Goal: Task Accomplishment & Management: Complete application form

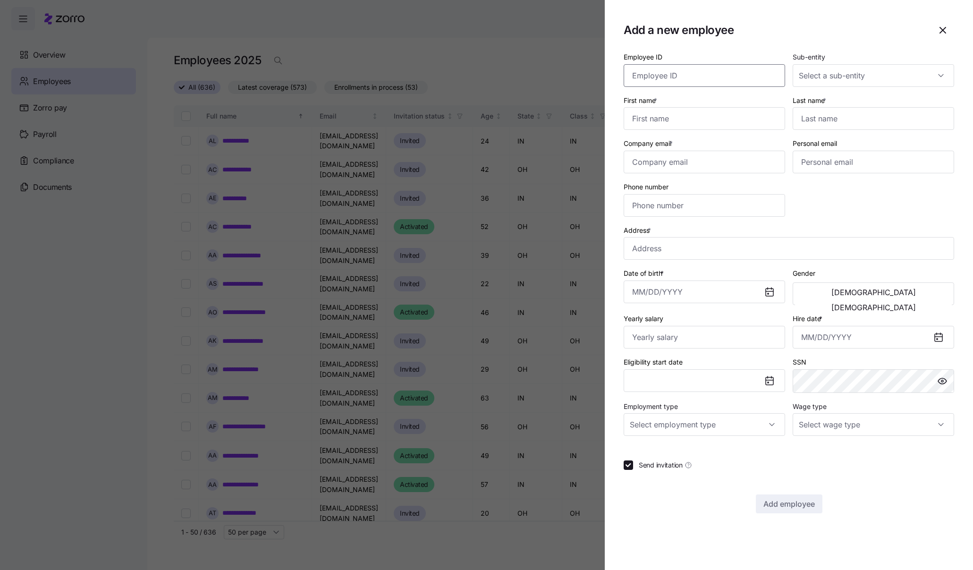
click at [759, 74] on input "Employee ID" at bounding box center [704, 75] width 161 height 23
paste input "358697"
type input "358697"
click at [719, 116] on input "First name *" at bounding box center [704, 118] width 161 height 23
paste input "Payje"
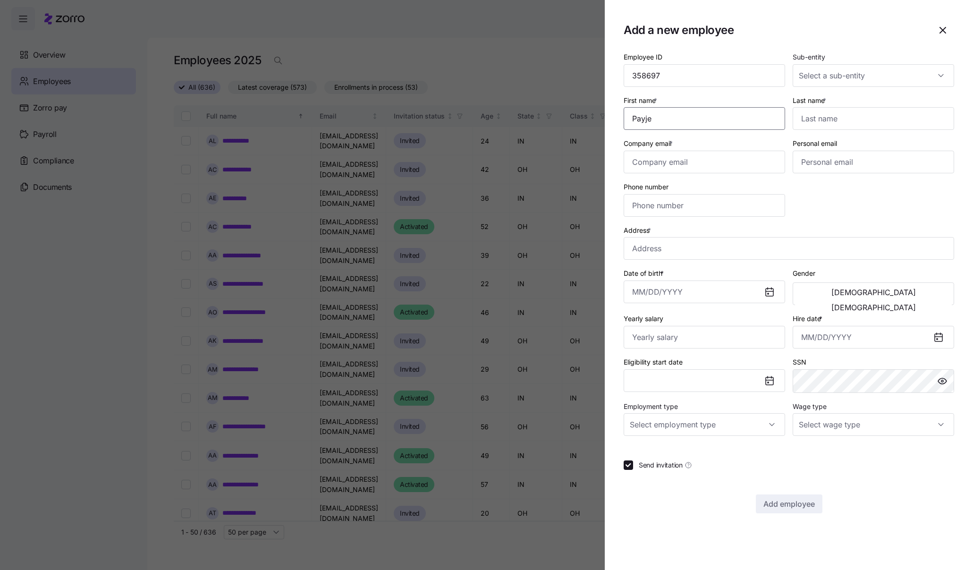
type input "Payje"
click at [884, 124] on input "Last name *" at bounding box center [873, 118] width 161 height 23
paste input "Phillips"
type input "Phillips"
click at [949, 76] on input "Sub-entity" at bounding box center [873, 75] width 161 height 23
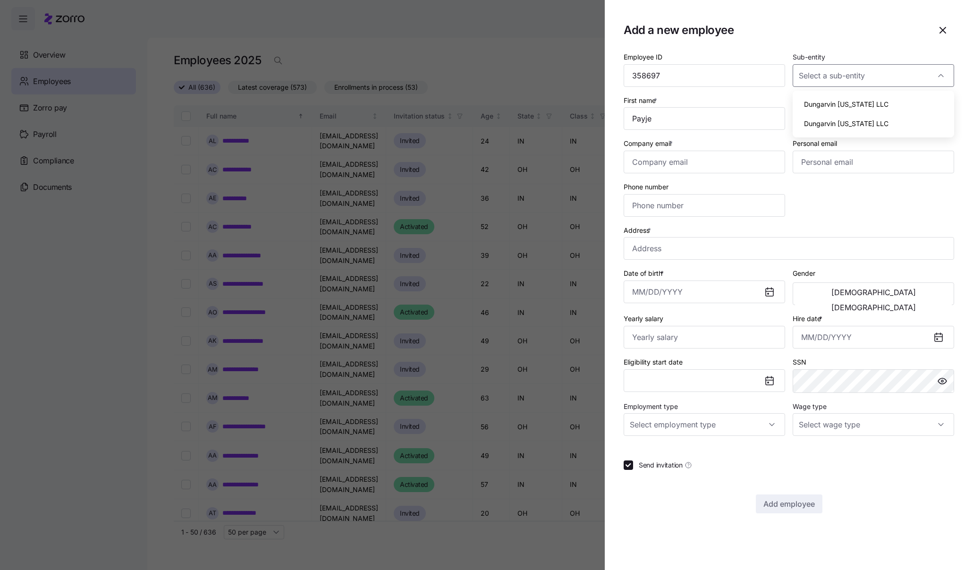
click at [890, 103] on div "Dungarvin Indiana LLC" at bounding box center [874, 104] width 154 height 20
type input "Dungarvin Indiana LLC"
click at [760, 416] on input "Employment type" at bounding box center [704, 424] width 161 height 23
click at [743, 455] on div "Full Time" at bounding box center [704, 453] width 154 height 20
type input "Full Time"
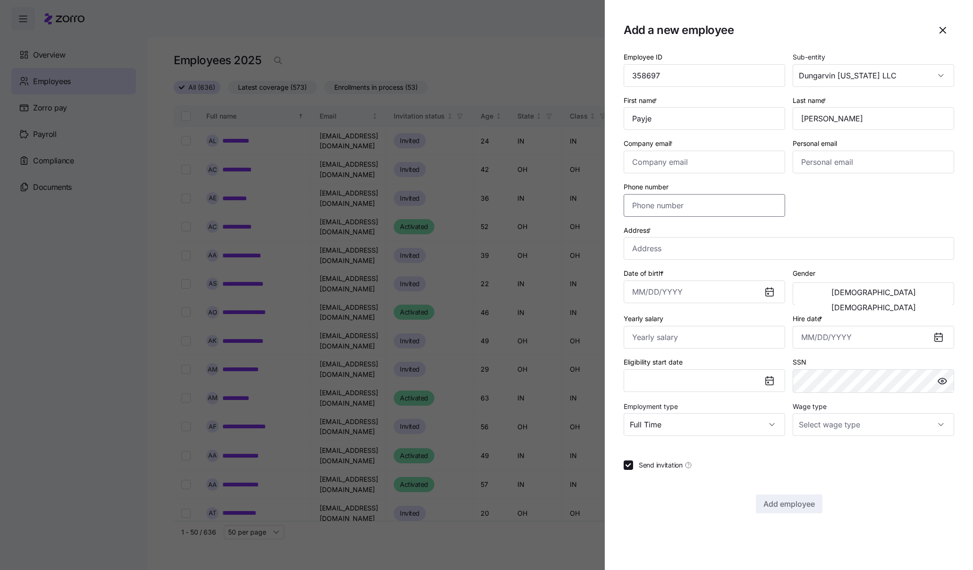
click at [661, 201] on input "Phone number" at bounding box center [704, 205] width 161 height 23
paste input "(618) 599-5363"
type input "(618) 599-5363"
click at [681, 164] on input "Company email *" at bounding box center [704, 162] width 161 height 23
paste input "ppayje17@gmail.com"
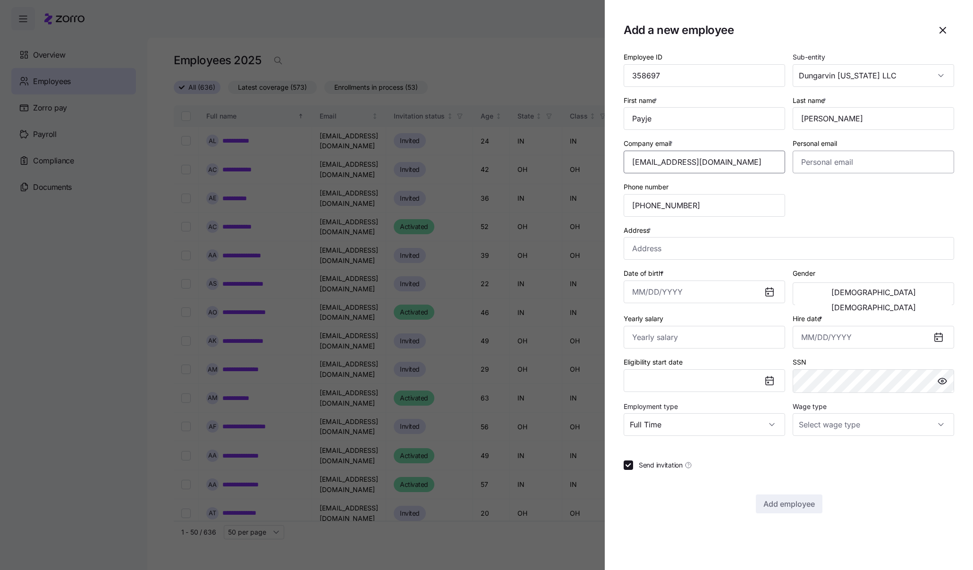
type input "ppayje17@gmail.com"
click at [666, 248] on input "Address *" at bounding box center [789, 248] width 331 height 23
paste input "706 1/2 W Summer St"
click at [833, 246] on input "Summer St, Fairfield Township, IN 47909, USA" at bounding box center [789, 248] width 331 height 23
click at [786, 242] on input "Summer St, Fairfield Township, IN 47909, USA" at bounding box center [789, 248] width 331 height 23
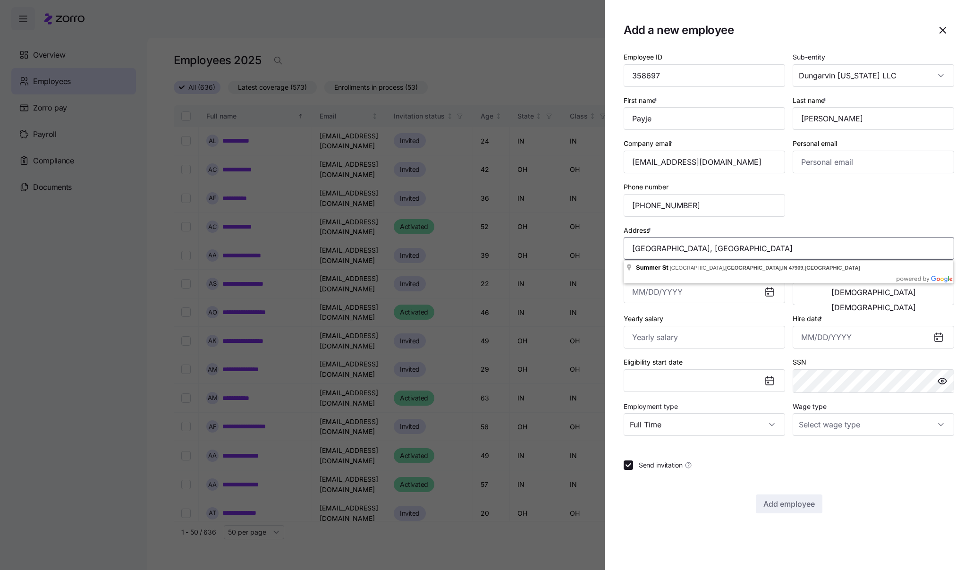
click at [719, 250] on input "Summer St, Fairfield Township, IN 47909, USA" at bounding box center [789, 248] width 331 height 23
click at [806, 241] on input "Summer St, Fairfield Township, IN 47909, USA" at bounding box center [789, 248] width 331 height 23
paste input "706 1/2 W Summer St"
click at [725, 250] on input "706 1/2 W Summer St, fairfield, IN" at bounding box center [789, 248] width 331 height 23
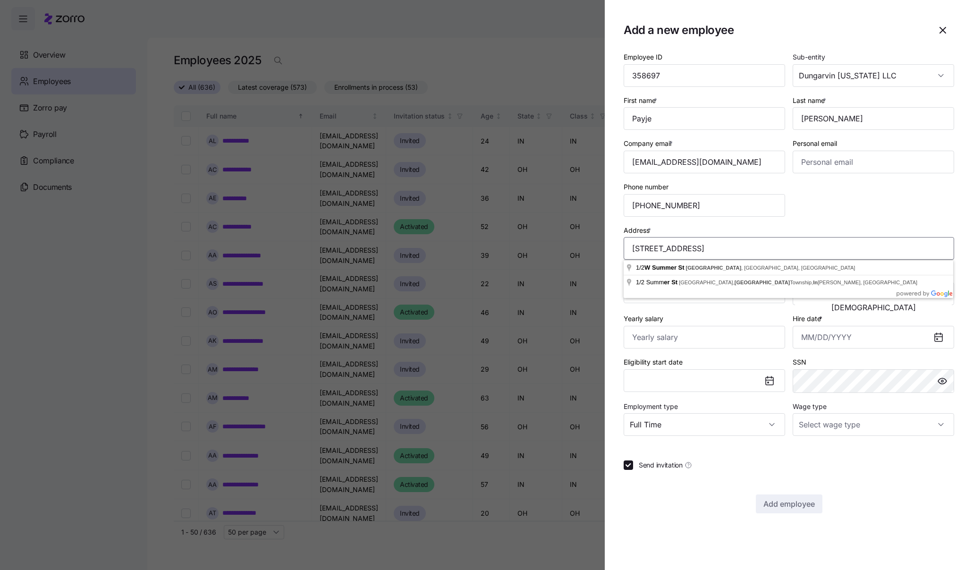
click at [725, 250] on input "706 1/2 W Summer St, fairfield, IN" at bounding box center [789, 248] width 331 height 23
click at [747, 246] on input "706 1/2 W Summer St, Fairfield 62837, IN" at bounding box center [789, 248] width 331 height 23
click at [780, 249] on input "706 1/2 W Summer St, Fairfield, IN" at bounding box center [789, 248] width 331 height 23
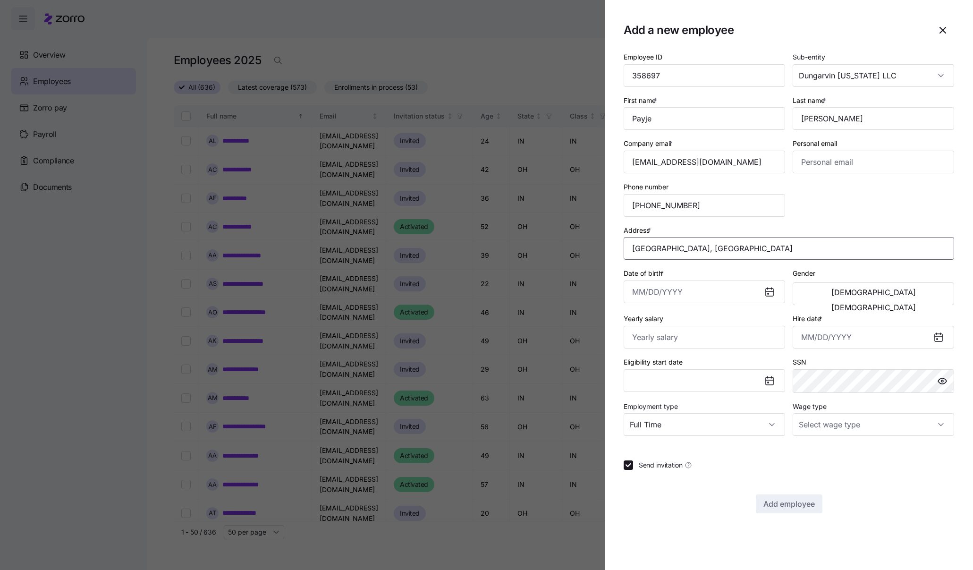
click at [829, 248] on input "Summer St, Fairfield, IL 62837, USA" at bounding box center [789, 248] width 331 height 23
paste input "706 1/2 W Summer St"
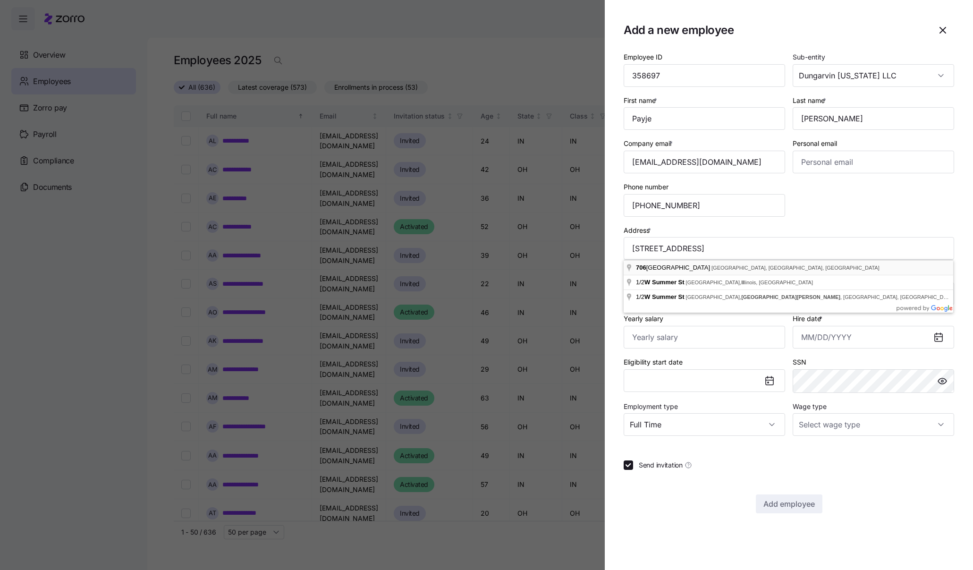
type input "706 Summer St, Fairfield, IL 62837, USA"
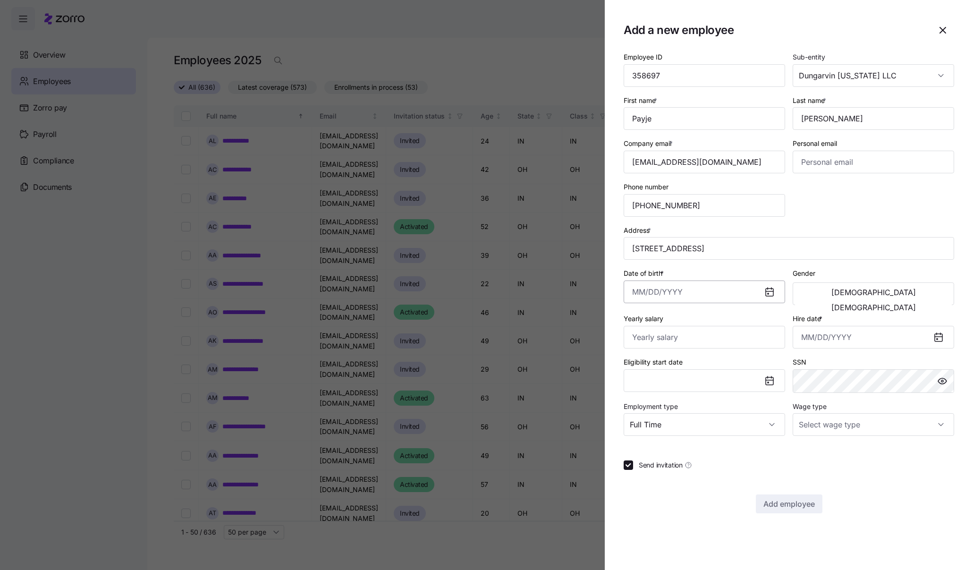
click at [654, 289] on input "Date of birth *" at bounding box center [704, 291] width 161 height 23
click at [617, 385] on section "Add a new employee Employee ID 358697 Sub-entity Dungarvin Indiana LLC First na…" at bounding box center [789, 285] width 368 height 570
click at [656, 373] on button "Eligibility start date" at bounding box center [704, 380] width 161 height 23
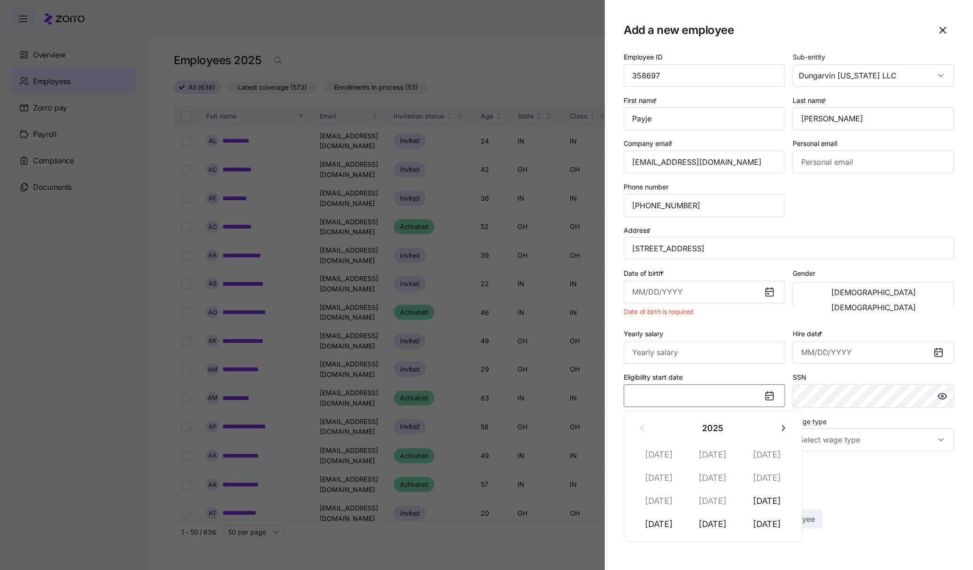
click at [711, 385] on button "Eligibility start date" at bounding box center [704, 395] width 161 height 23
click at [691, 393] on button "Eligibility start date" at bounding box center [704, 395] width 161 height 23
drag, startPoint x: 845, startPoint y: 483, endPoint x: 824, endPoint y: 416, distance: 69.3
click at [846, 484] on div "Send invitation" at bounding box center [789, 479] width 331 height 9
click at [815, 350] on input "Hire date *" at bounding box center [873, 352] width 161 height 23
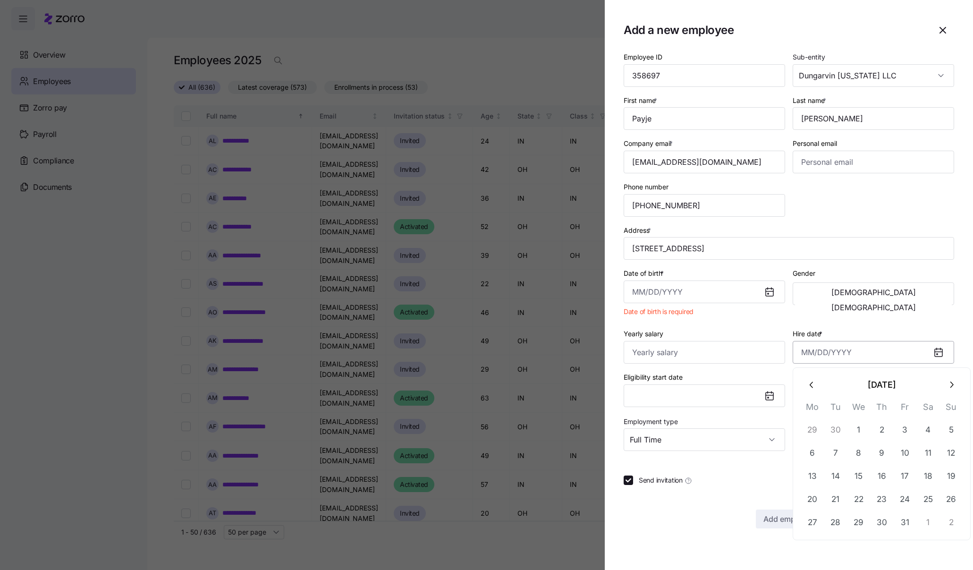
paste input "10/13/2025"
type input "October 13, 2025"
click at [844, 208] on div "Employee ID 358697 Sub-entity Dungarvin Indiana LLC First name * Payje Last nam…" at bounding box center [789, 250] width 338 height 407
click at [665, 293] on input "Date of birth *" at bounding box center [704, 291] width 161 height 23
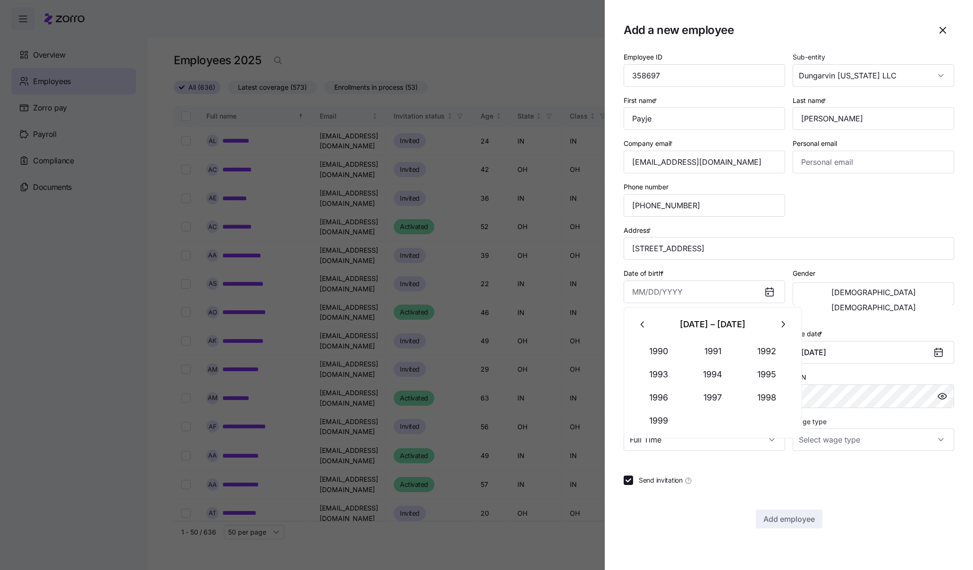
paste input "1/10/2005"
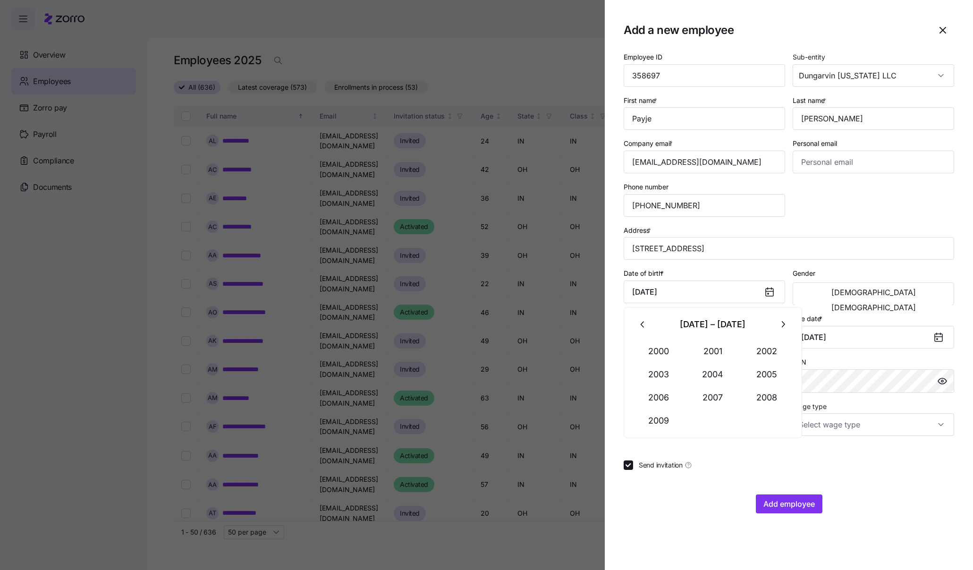
type input "January 10, 2005"
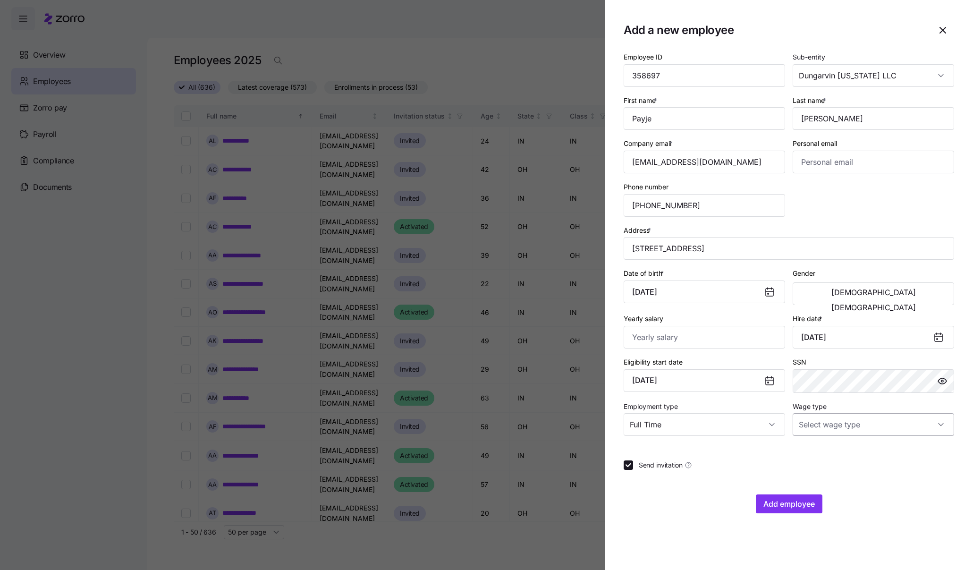
click at [826, 420] on input "Wage type" at bounding box center [873, 424] width 161 height 23
click at [839, 466] on div "Hourly" at bounding box center [874, 473] width 154 height 20
type input "Hourly"
click at [661, 331] on input "Yearly salary" at bounding box center [704, 337] width 161 height 23
type input "$29,016"
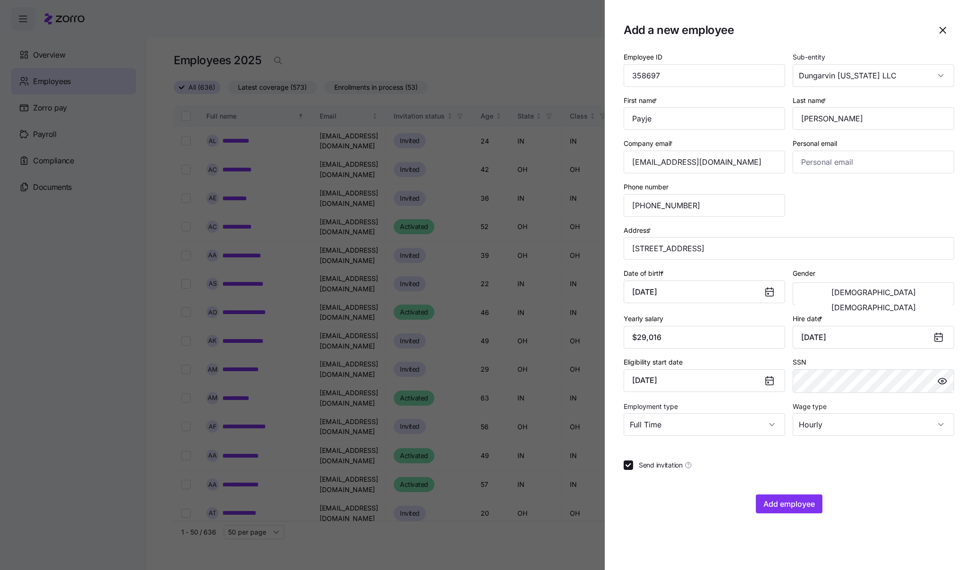
drag, startPoint x: 897, startPoint y: 272, endPoint x: 899, endPoint y: 280, distance: 8.8
click at [897, 275] on div "Gender Male Female" at bounding box center [873, 286] width 161 height 38
click at [902, 300] on button "Female" at bounding box center [873, 307] width 157 height 15
click at [792, 500] on span "Add employee" at bounding box center [788, 503] width 51 height 11
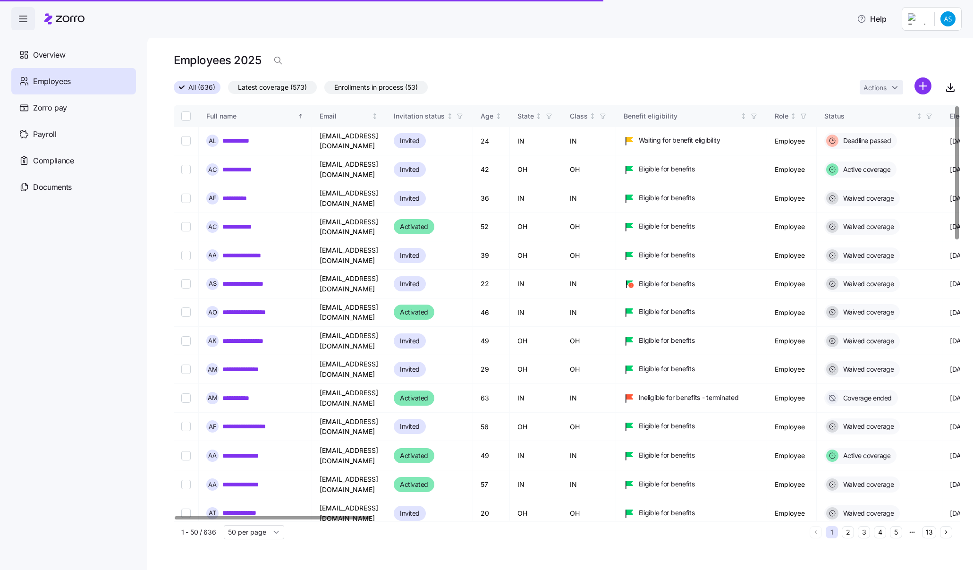
click at [920, 81] on html "**********" at bounding box center [486, 282] width 973 height 564
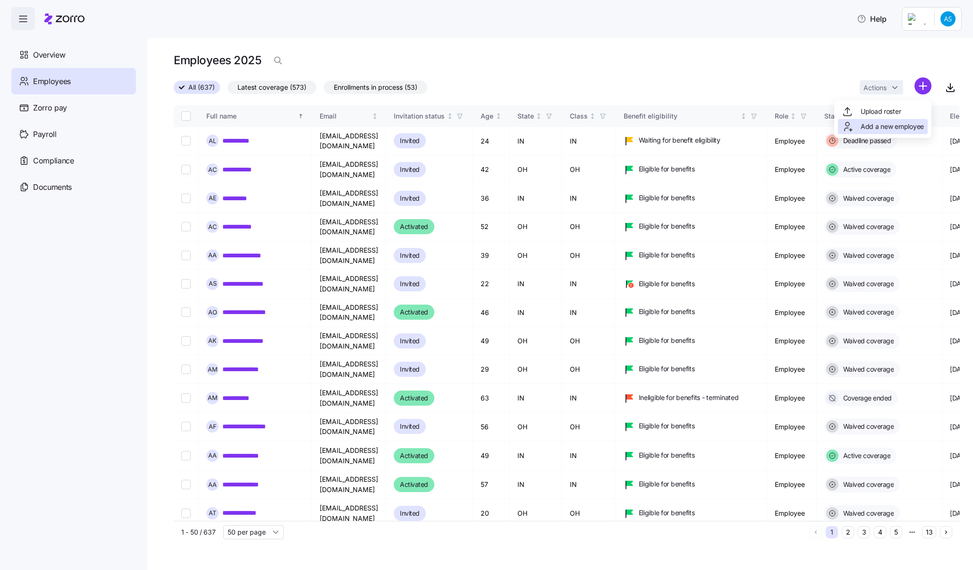
click at [881, 127] on span "Add a new employee" at bounding box center [892, 126] width 63 height 9
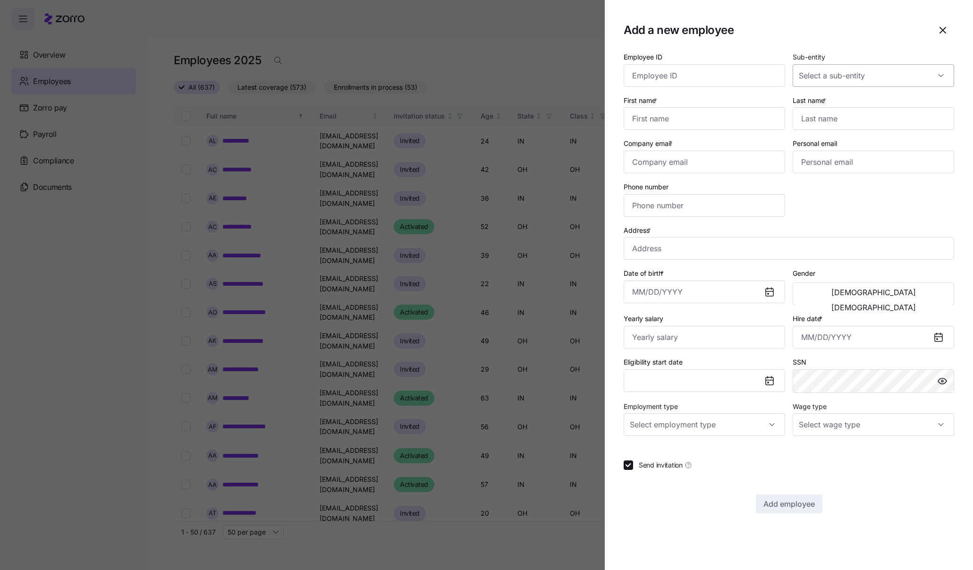
click at [842, 72] on input "Sub-entity" at bounding box center [873, 75] width 161 height 23
click at [906, 73] on input "Sub-entity" at bounding box center [873, 75] width 161 height 23
click at [849, 103] on span "Dungarvin Indiana LLC" at bounding box center [846, 104] width 85 height 10
click at [0, 0] on div "Dungarvin Ohio LLC" at bounding box center [0, 0] width 0 height 0
paste input "Smith"
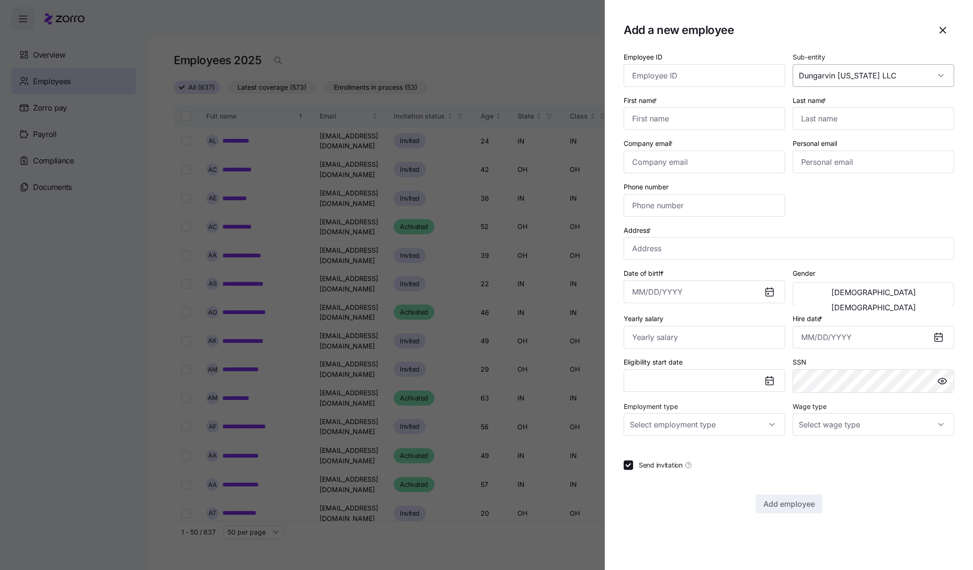
click at [910, 83] on input "Dungarvin Ohio LLC" at bounding box center [873, 75] width 161 height 23
click at [910, 104] on div "Dungarvin Indiana LLC" at bounding box center [874, 104] width 154 height 20
click at [0, 0] on div "Dungarvin Ohio LLC" at bounding box center [0, 0] width 0 height 0
paste input "Smith"
click at [848, 106] on span "Dungarvin Indiana LLC" at bounding box center [846, 104] width 85 height 10
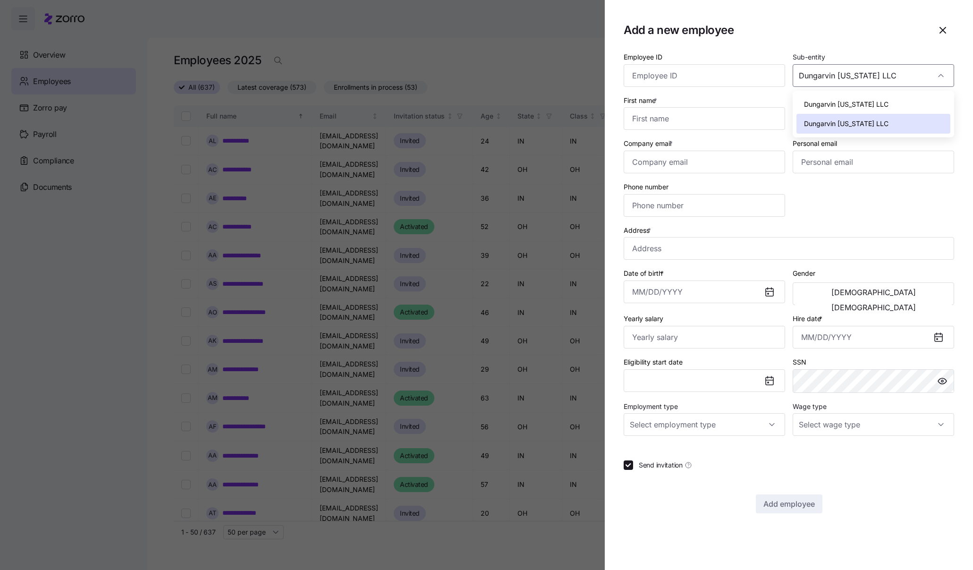
type input "Dungarvin Indiana LLC"
click at [860, 119] on input "Last name *" at bounding box center [873, 118] width 161 height 23
paste input "Smith"
type input "Smith"
click at [664, 112] on input "First name *" at bounding box center [704, 118] width 161 height 23
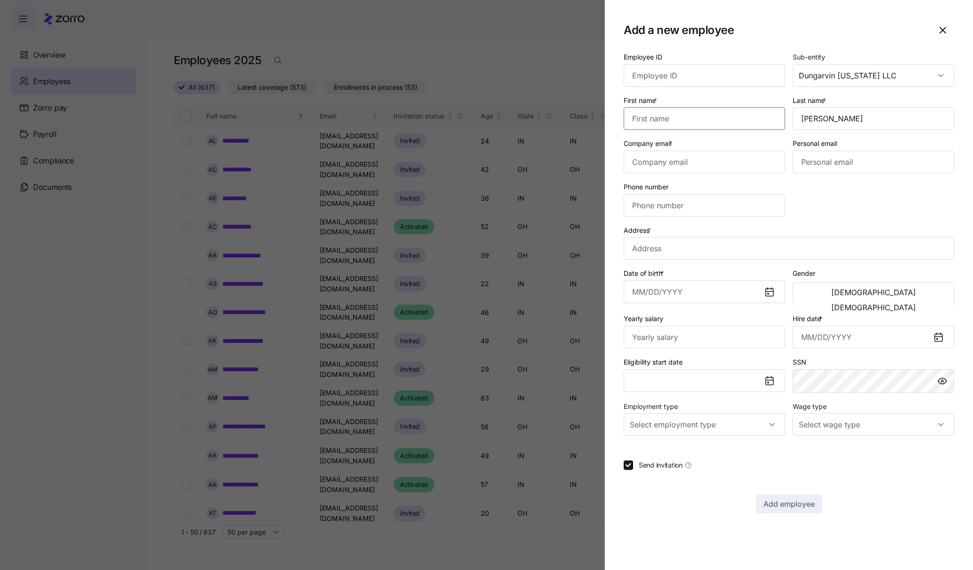
paste input "Amy"
type input "Amy"
drag, startPoint x: 667, startPoint y: 76, endPoint x: 689, endPoint y: 76, distance: 22.7
click at [667, 76] on input "Employee ID" at bounding box center [704, 75] width 161 height 23
paste input "354433"
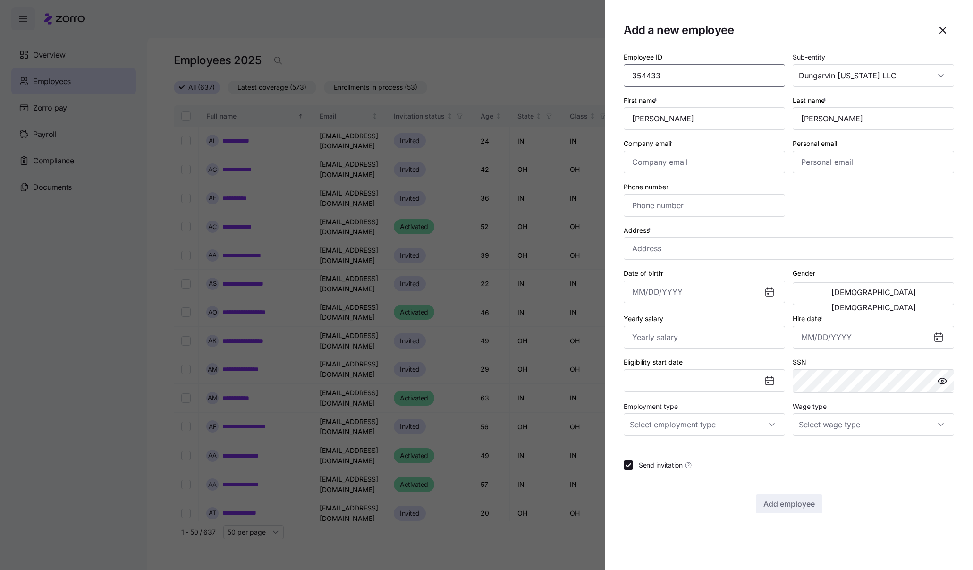
type input "354433"
click at [686, 167] on input "Company email *" at bounding box center [704, 162] width 161 height 23
paste input "amysmith2013@yahoo.com"
type input "amysmith2013@yahoo.com"
drag, startPoint x: 632, startPoint y: 198, endPoint x: 685, endPoint y: 203, distance: 52.6
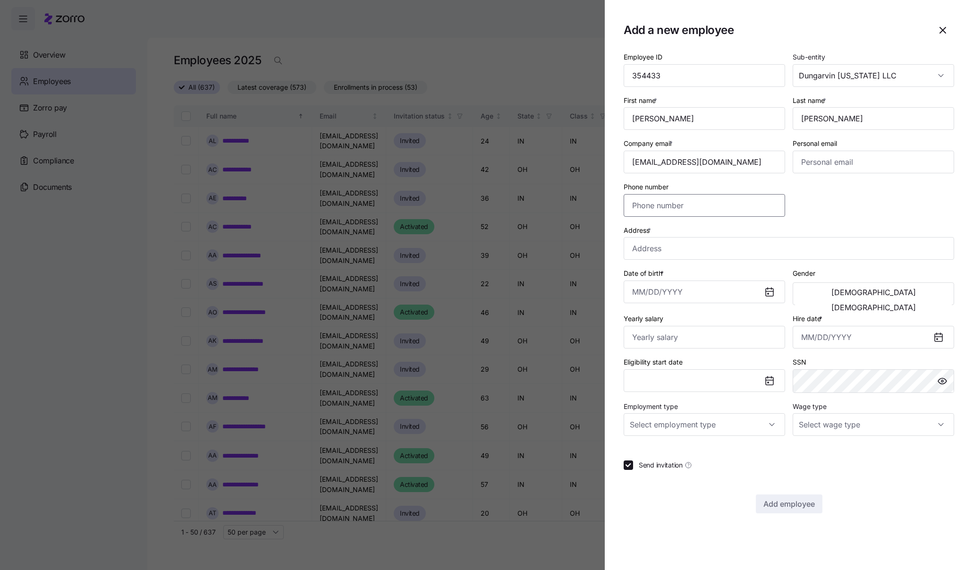
click at [632, 198] on input "Phone number" at bounding box center [704, 205] width 161 height 23
paste input "(812) 893-3264"
type input "(812) 893-3264"
click at [760, 250] on input "Address *" at bounding box center [789, 248] width 331 height 23
paste input "40 W. Oregon St"
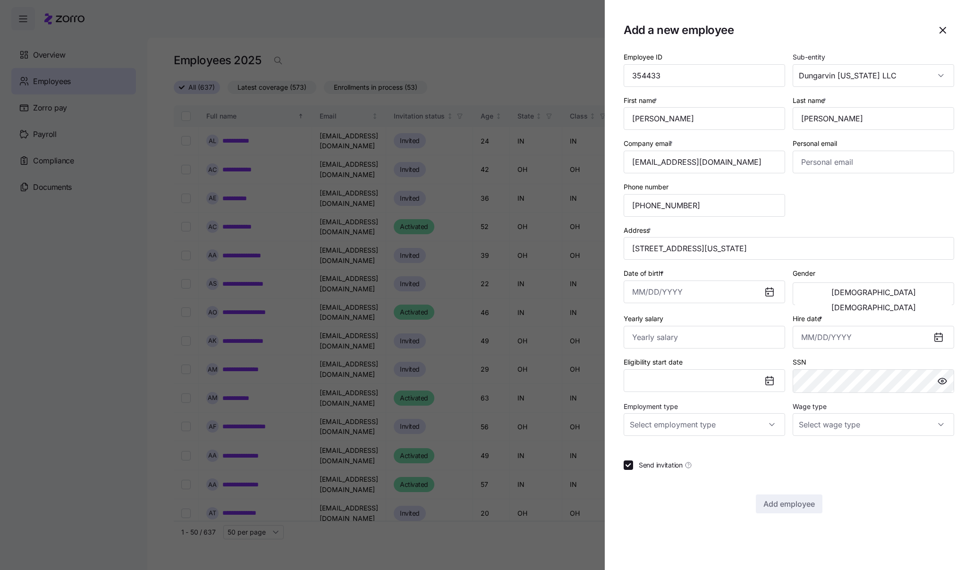
type input "40 W Oregon St, Evansville, IN 47710, USA"
click at [807, 341] on input "Hire date *" at bounding box center [873, 337] width 161 height 23
paste input "10/13/2025"
type input "October 13, 2025"
click at [755, 432] on input "Employment type" at bounding box center [704, 424] width 161 height 23
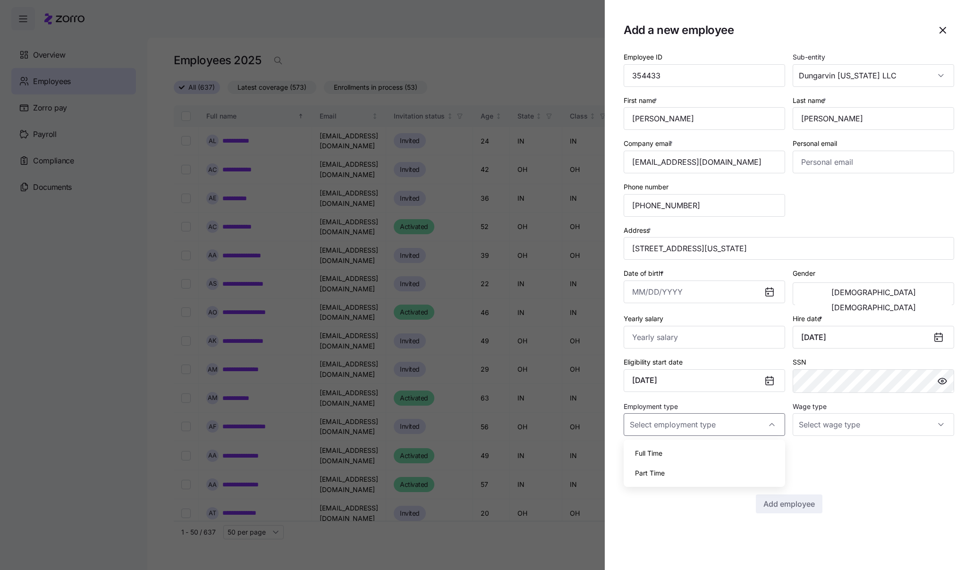
click at [730, 452] on div "Full Time" at bounding box center [704, 453] width 154 height 20
type input "Full Time"
click at [631, 294] on input "Date of birth *" at bounding box center [704, 291] width 161 height 23
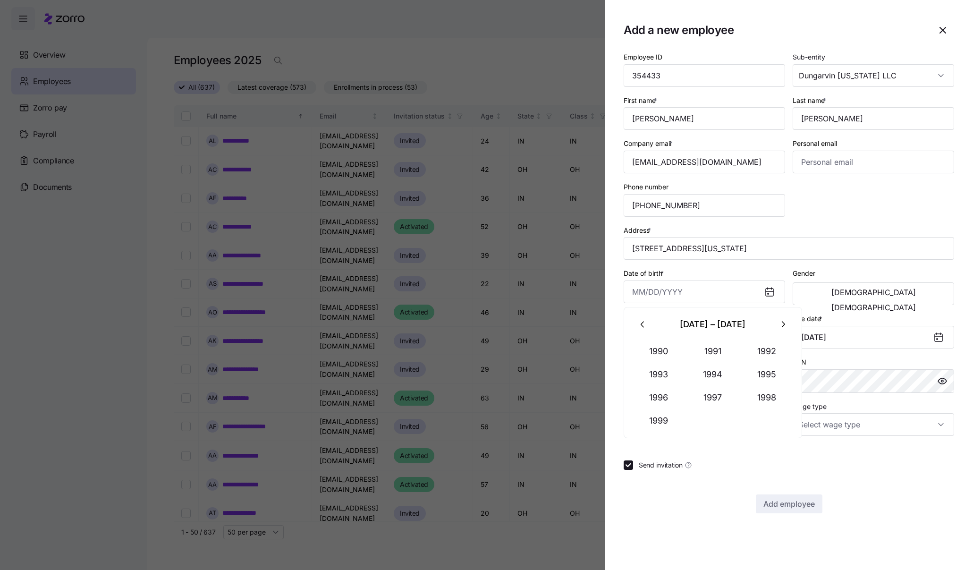
paste input "11/ 1/1984"
type input "November 1, 1984"
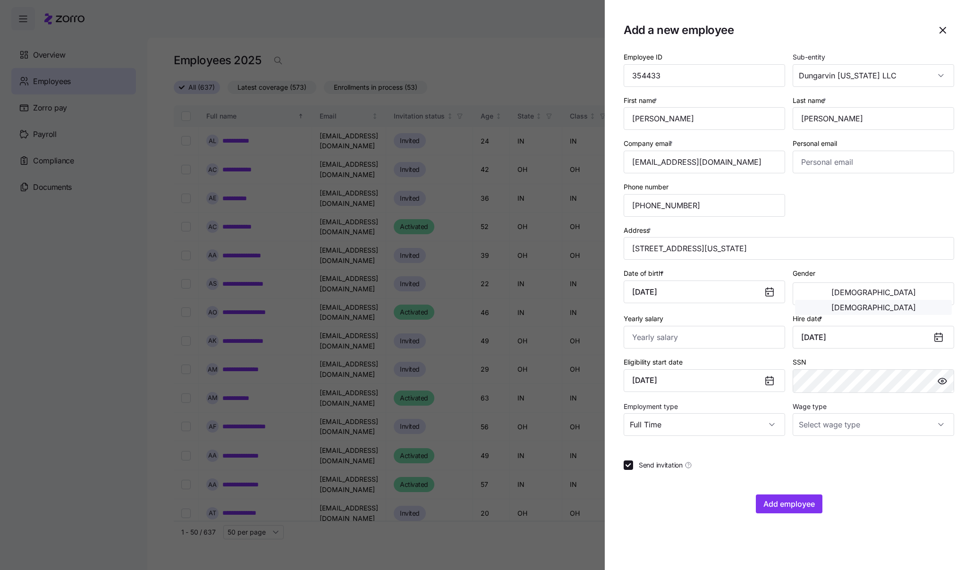
click at [928, 300] on button "Female" at bounding box center [873, 307] width 157 height 15
click at [641, 335] on input "Yearly salary" at bounding box center [704, 337] width 161 height 23
type input "$29,016"
click at [885, 428] on input "Wage type" at bounding box center [873, 424] width 161 height 23
click at [840, 473] on div "Hourly" at bounding box center [874, 473] width 154 height 20
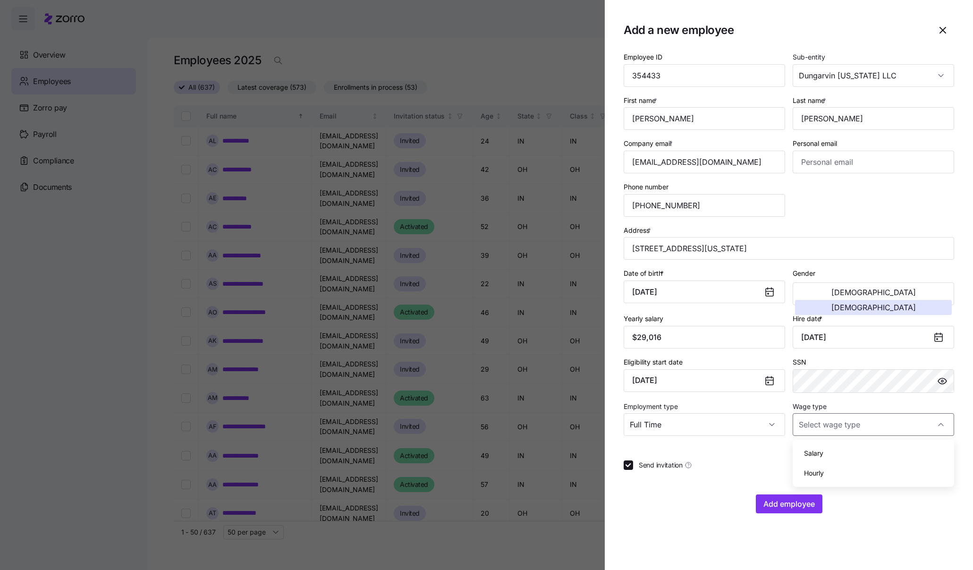
type input "Hourly"
click at [789, 507] on span "Add employee" at bounding box center [788, 503] width 51 height 11
